Goal: Information Seeking & Learning: Learn about a topic

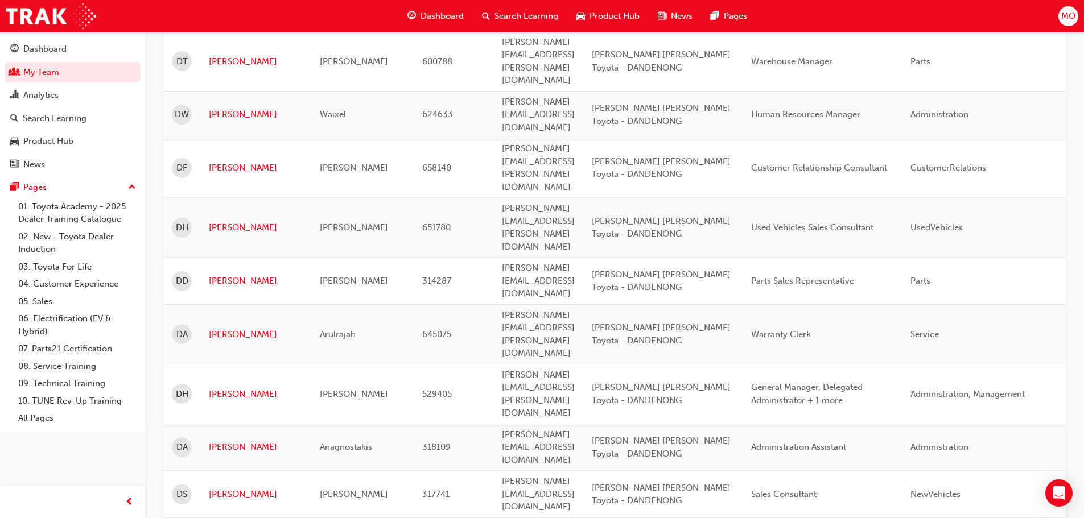
scroll to position [1081, 0]
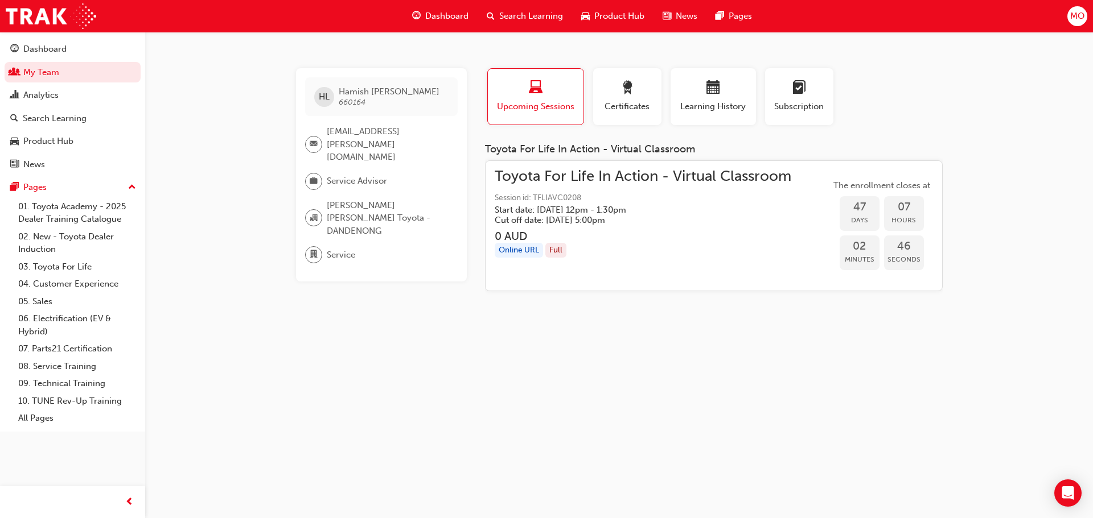
click at [533, 14] on span "Search Learning" at bounding box center [531, 16] width 64 height 13
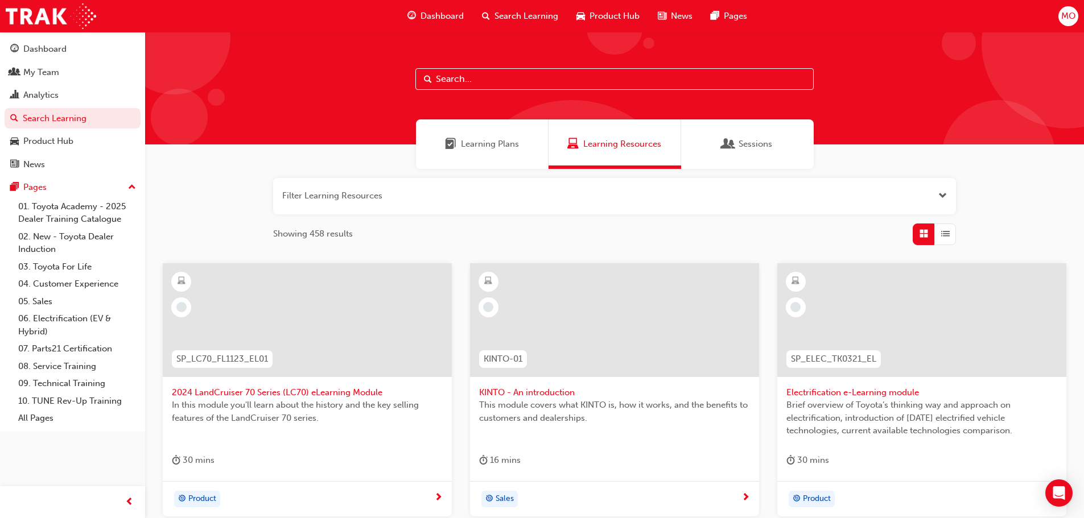
click at [568, 84] on input "text" at bounding box center [614, 79] width 398 height 22
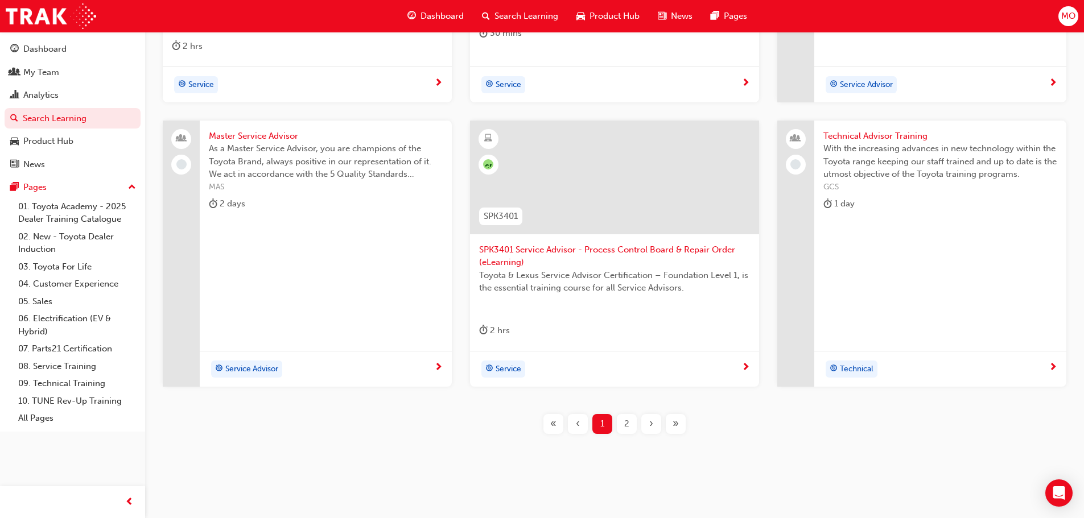
scroll to position [435, 0]
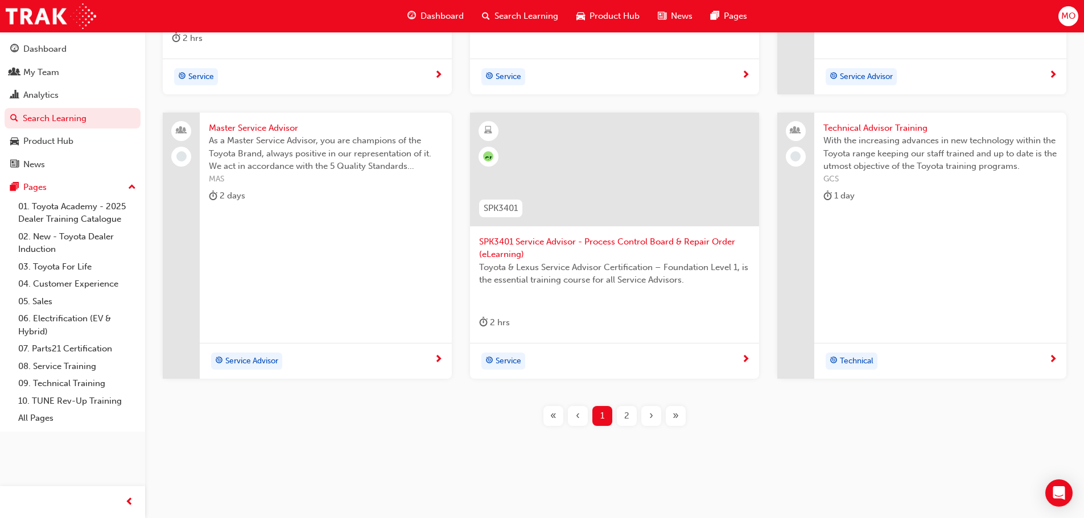
type input "advisor"
click at [633, 417] on div "2" at bounding box center [627, 416] width 20 height 20
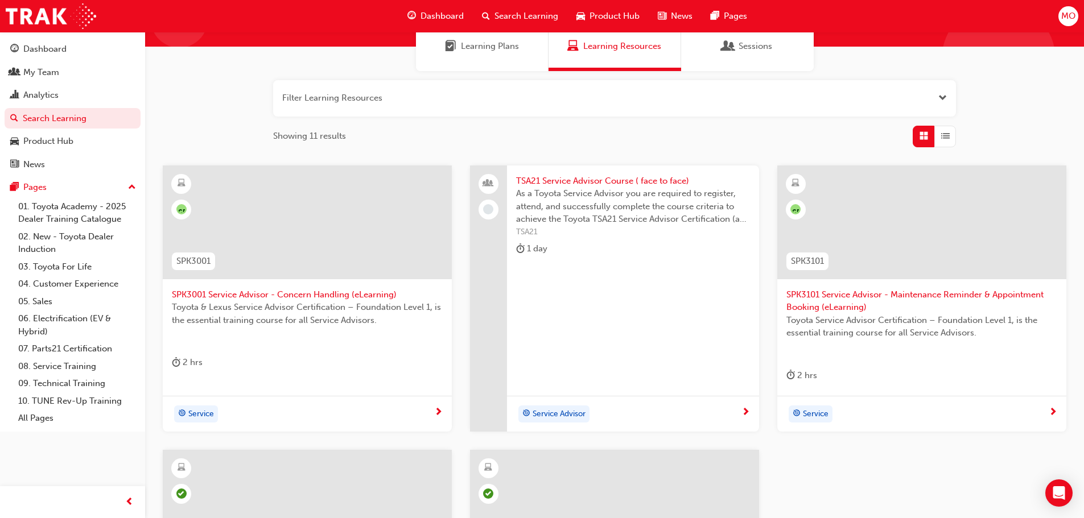
scroll to position [94, 0]
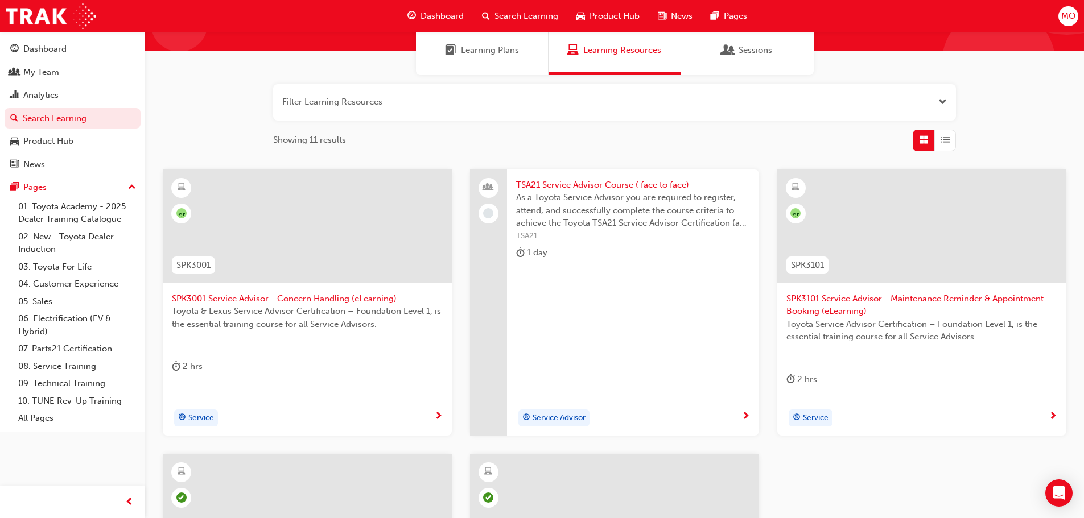
click at [603, 207] on span "As a Toyota Service Advisor you are required to register, attend, and successfu…" at bounding box center [633, 210] width 234 height 39
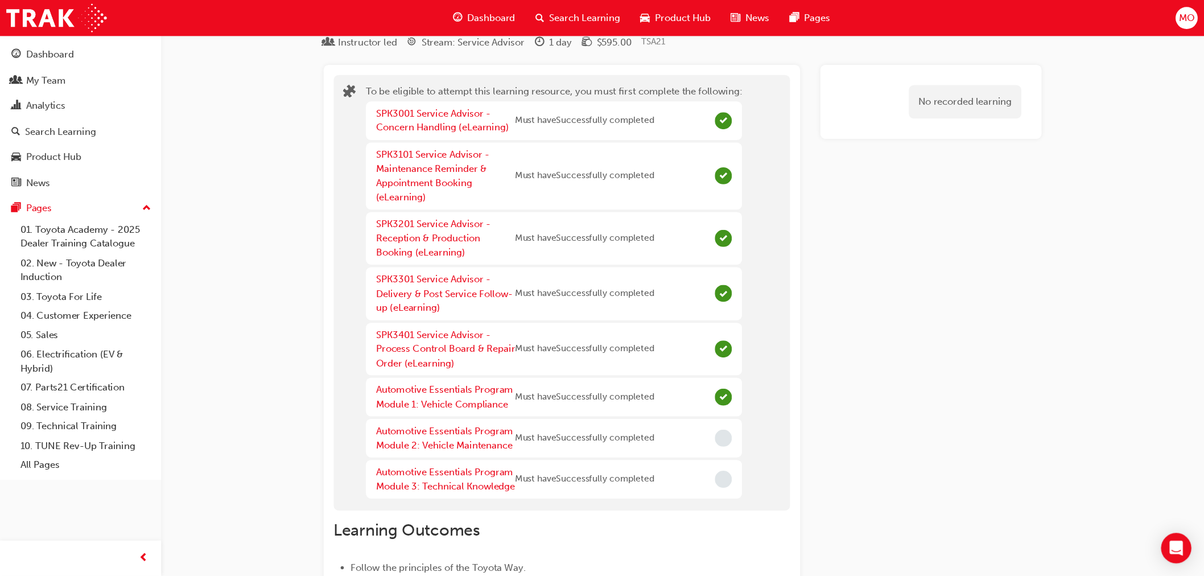
scroll to position [57, 0]
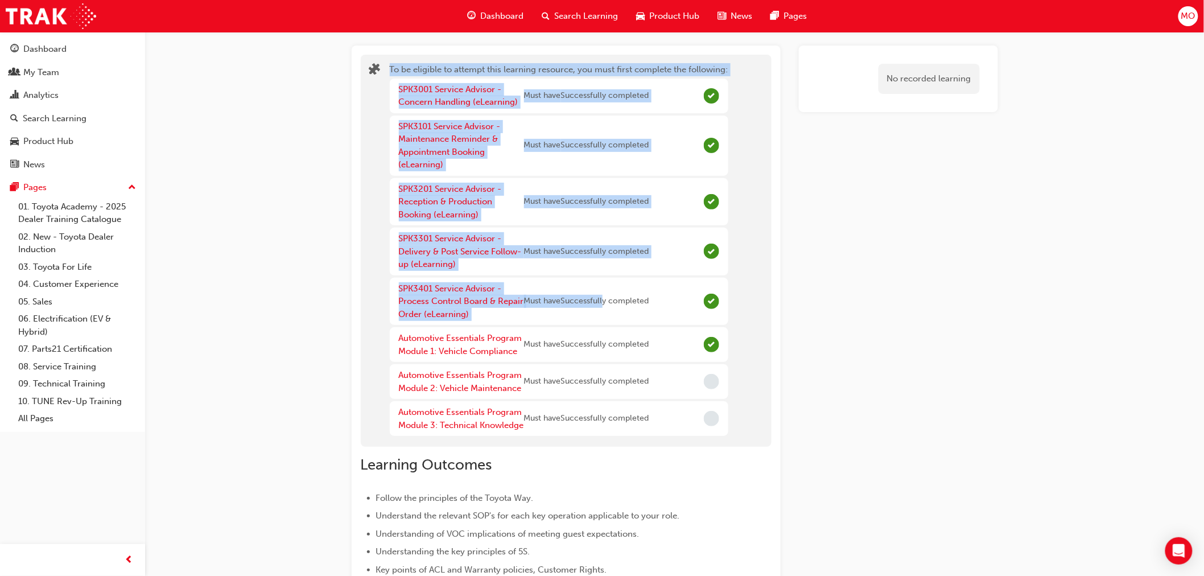
drag, startPoint x: 362, startPoint y: 56, endPoint x: 604, endPoint y: 315, distance: 354.8
click at [604, 316] on div "To be eligible to attempt this learning resource, you must first complete the f…" at bounding box center [566, 251] width 411 height 392
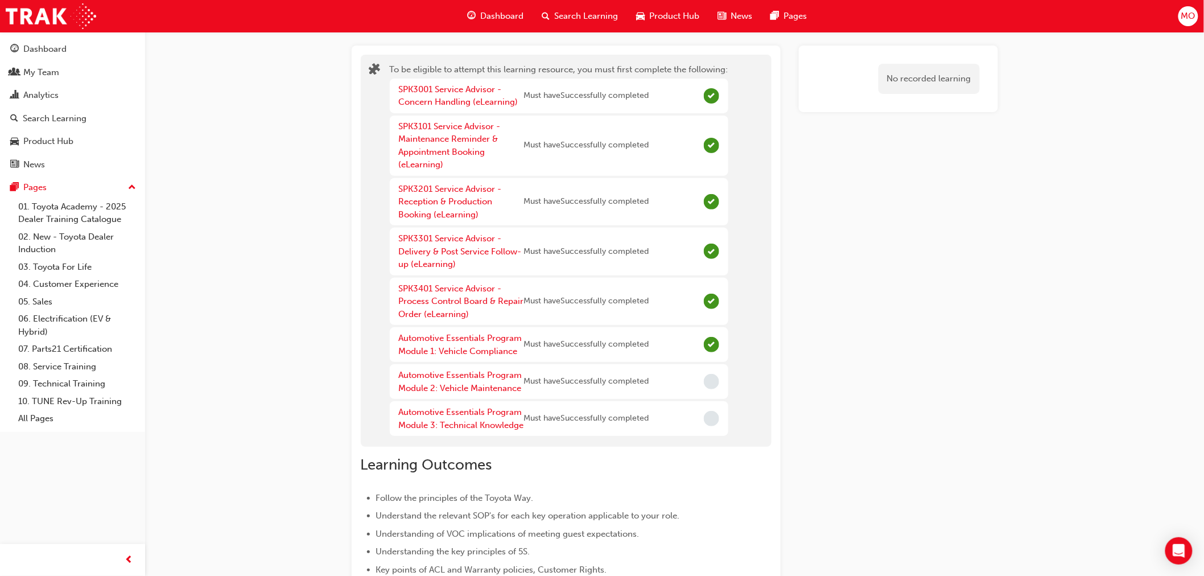
drag, startPoint x: 1080, startPoint y: 442, endPoint x: 999, endPoint y: 453, distance: 81.6
